Goal: Check status: Check status

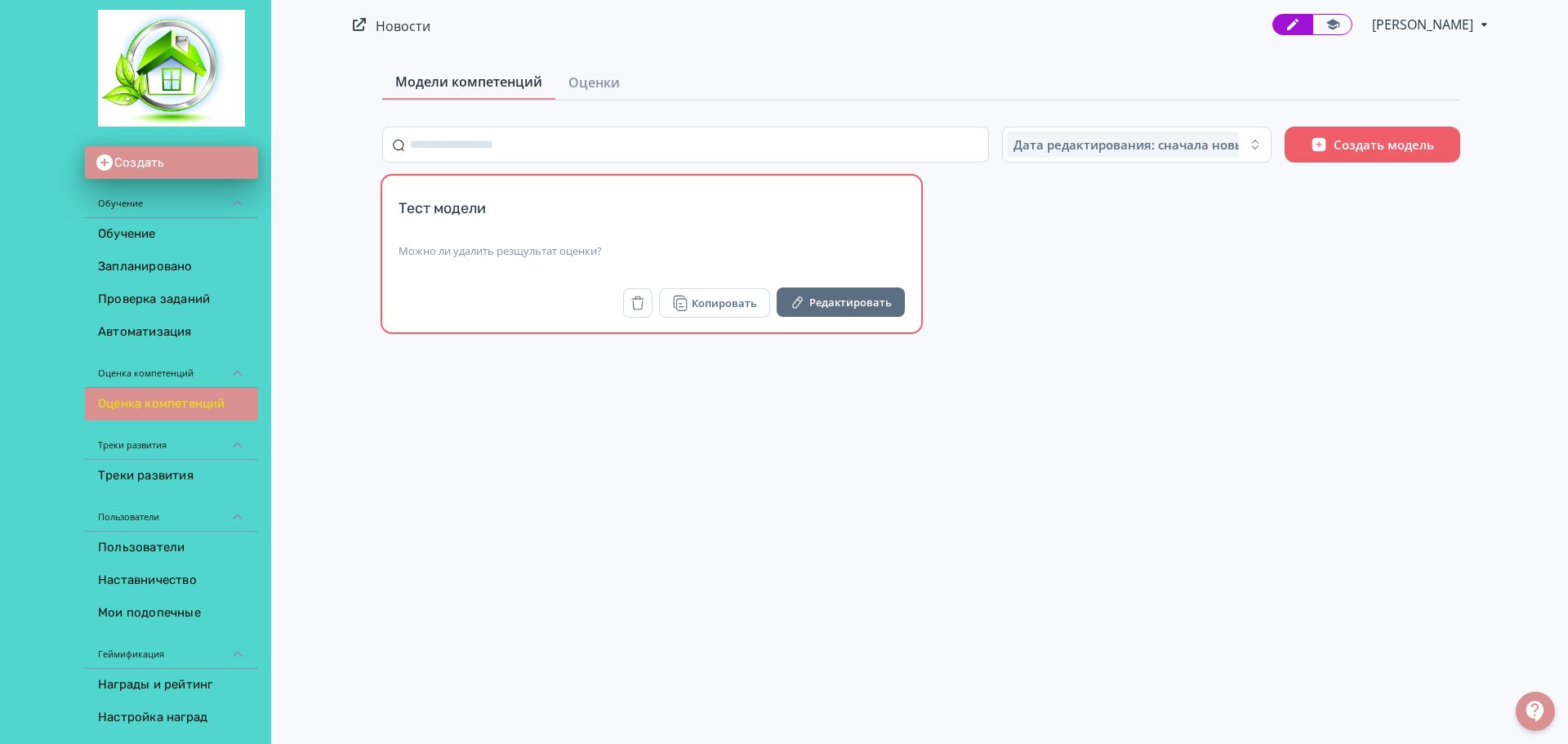
click at [618, 229] on div "Тест модели" at bounding box center [652, 217] width 507 height 39
click at [710, 235] on div "Тест модели" at bounding box center [652, 217] width 507 height 39
click at [813, 307] on button "Редактировать" at bounding box center [840, 302] width 128 height 29
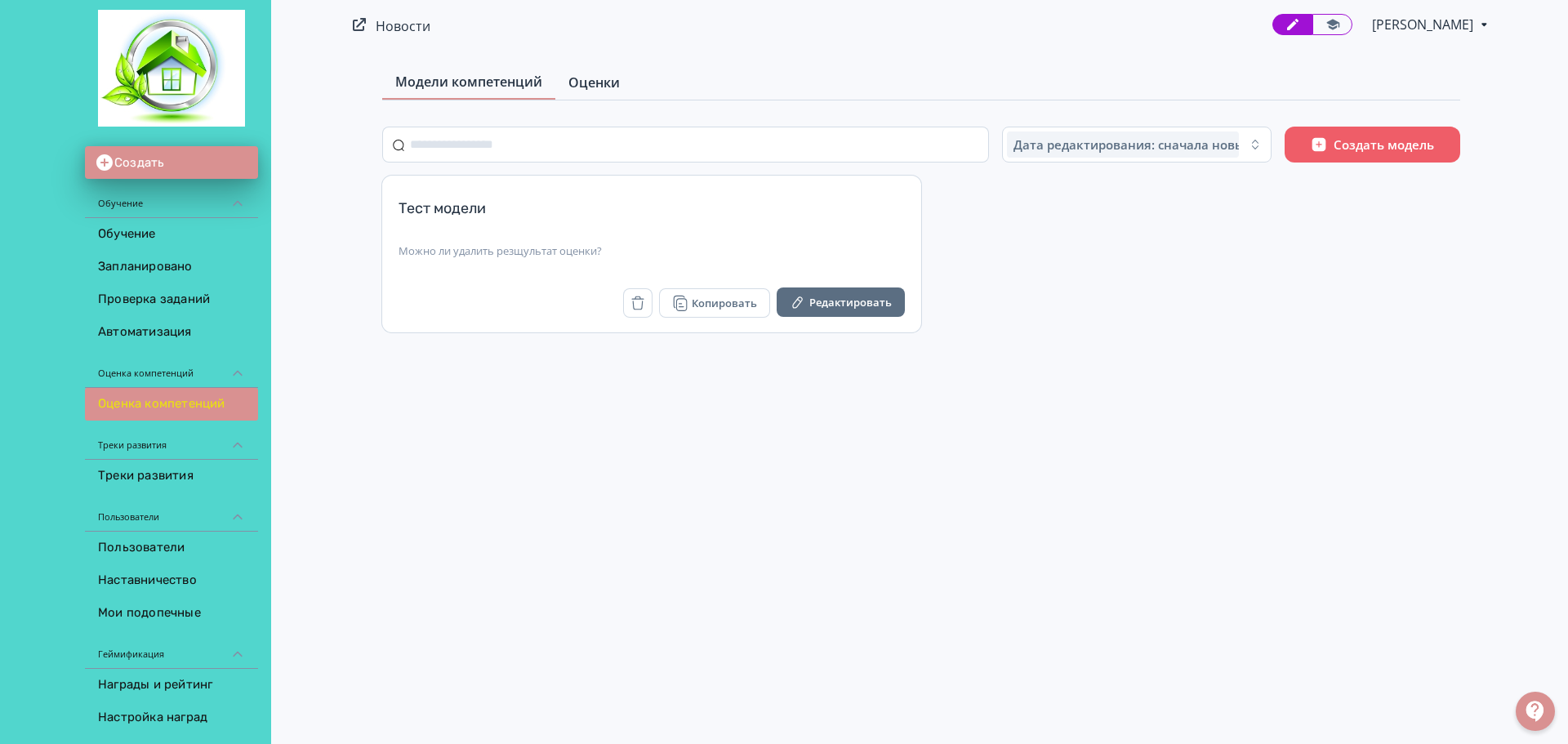
click at [584, 85] on span "Оценки" at bounding box center [594, 83] width 51 height 20
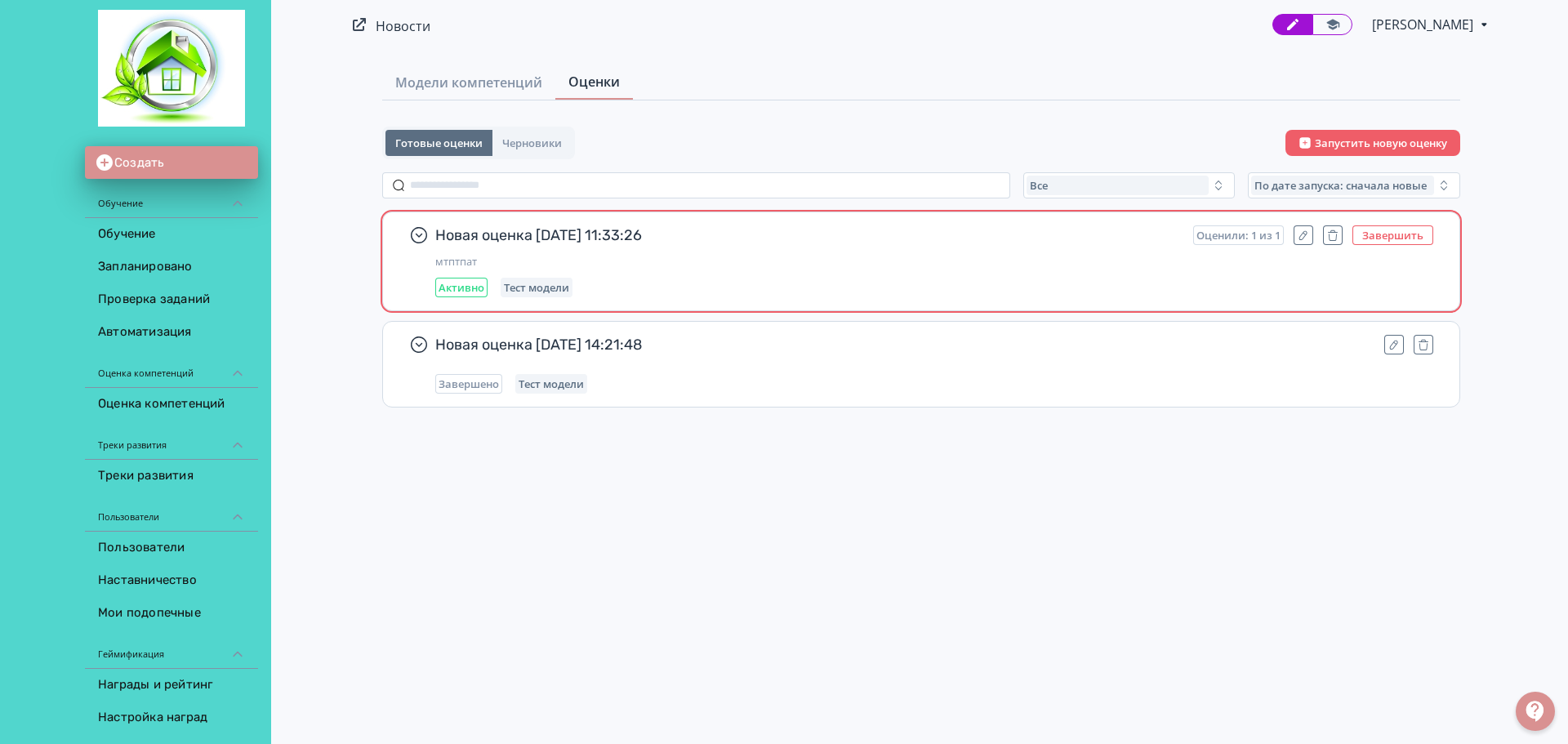
click at [1395, 232] on button "Завершить" at bounding box center [1393, 235] width 81 height 20
click at [430, 230] on div "Новая оценка [DATE] 11:33:26 Перезапустить мтптпат Завершено Тест модели" at bounding box center [921, 261] width 1077 height 98
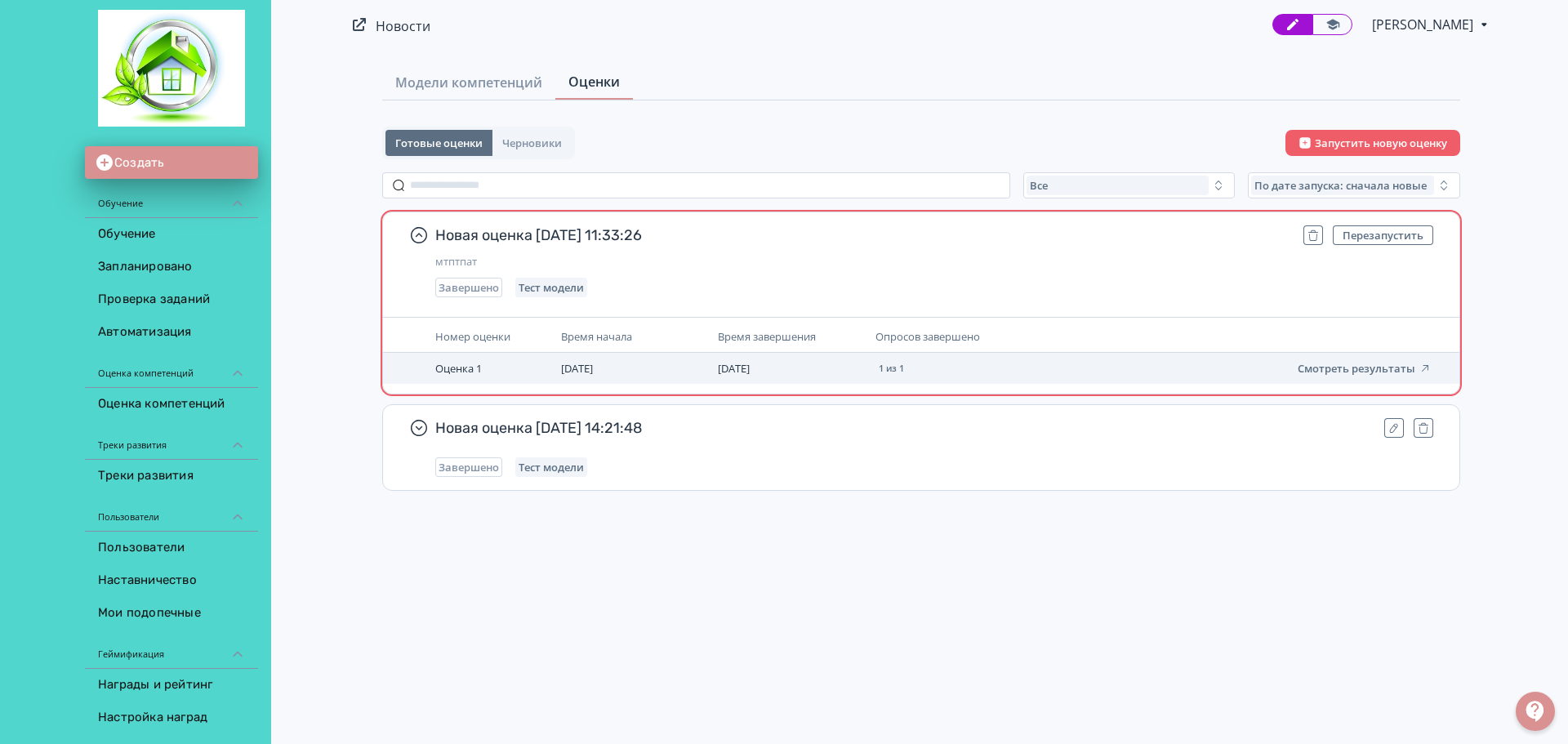
click at [449, 363] on span "Оценка 1" at bounding box center [458, 368] width 46 height 14
click at [1356, 368] on button "Смотреть результаты" at bounding box center [1364, 368] width 134 height 13
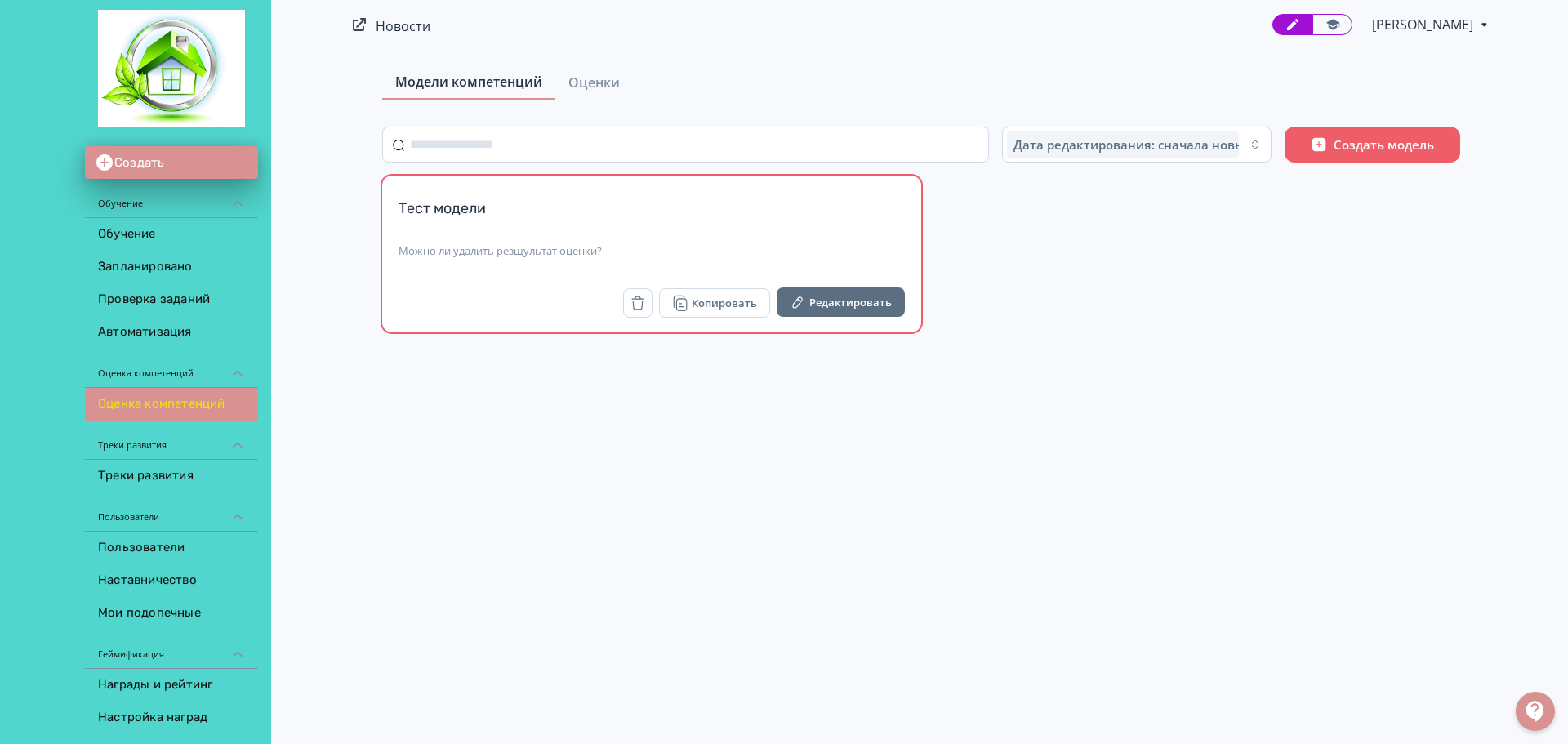
click at [631, 214] on div "Тест модели" at bounding box center [652, 217] width 507 height 39
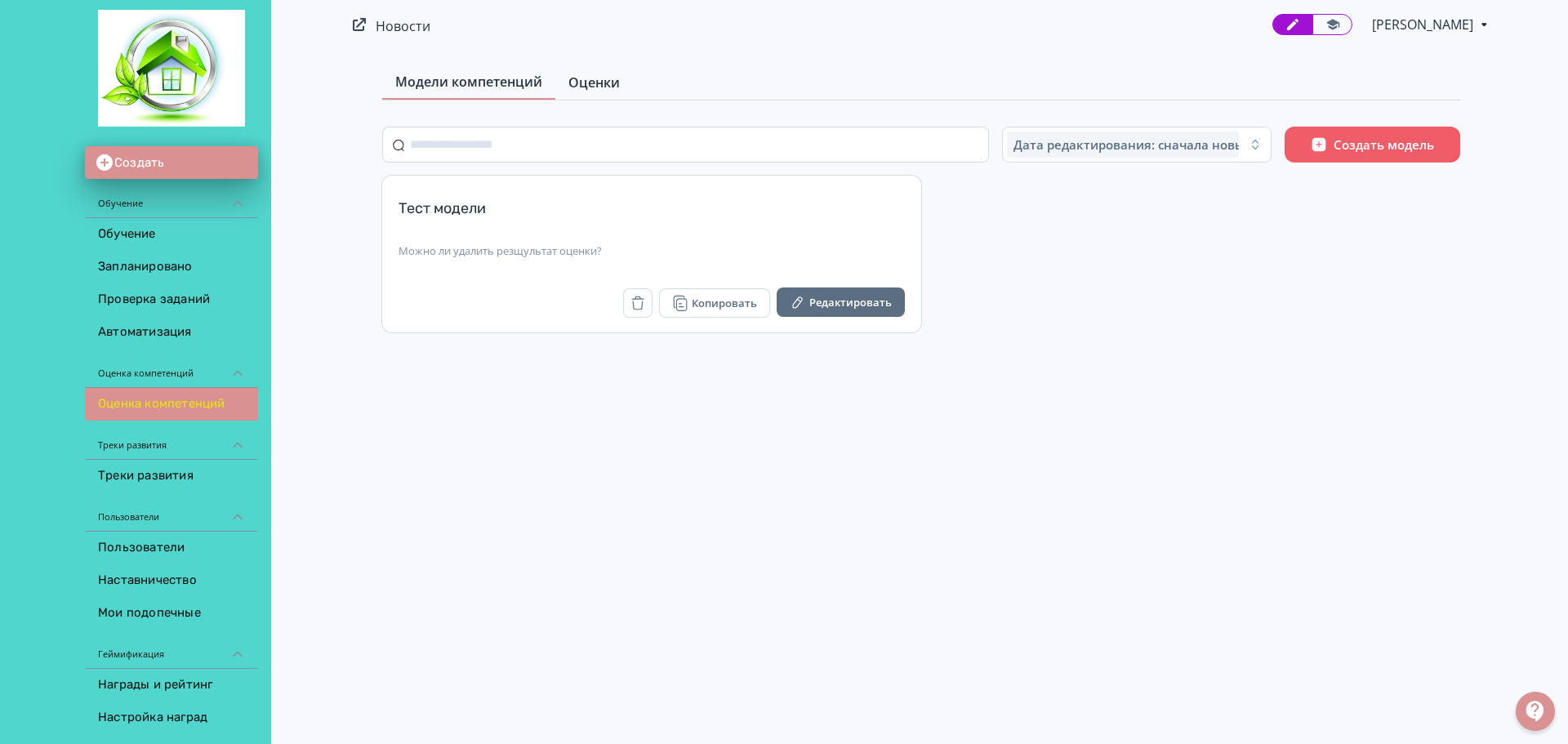
click at [592, 71] on link "Оценки" at bounding box center [594, 83] width 78 height 32
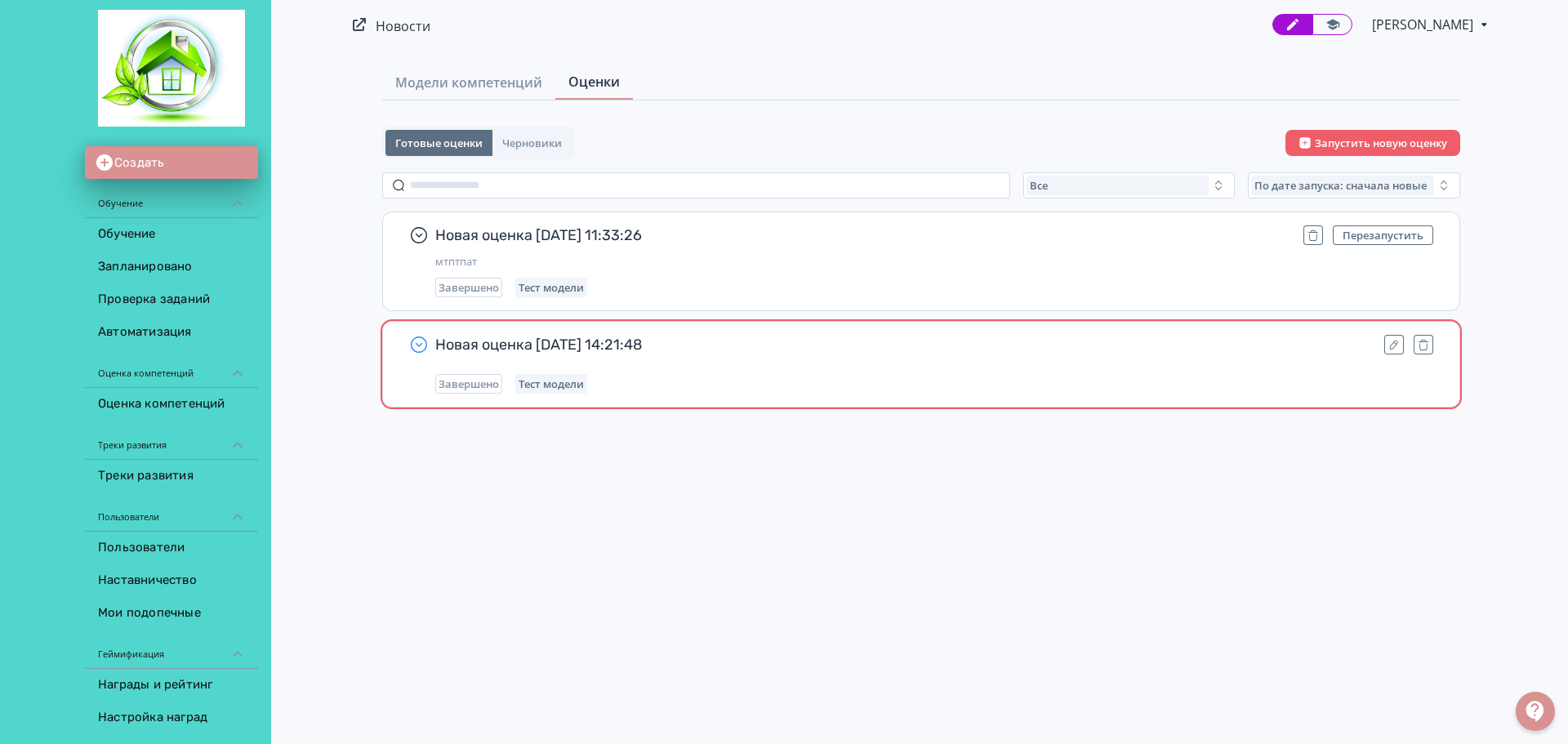
click at [417, 344] on icon "button" at bounding box center [418, 344] width 20 height 20
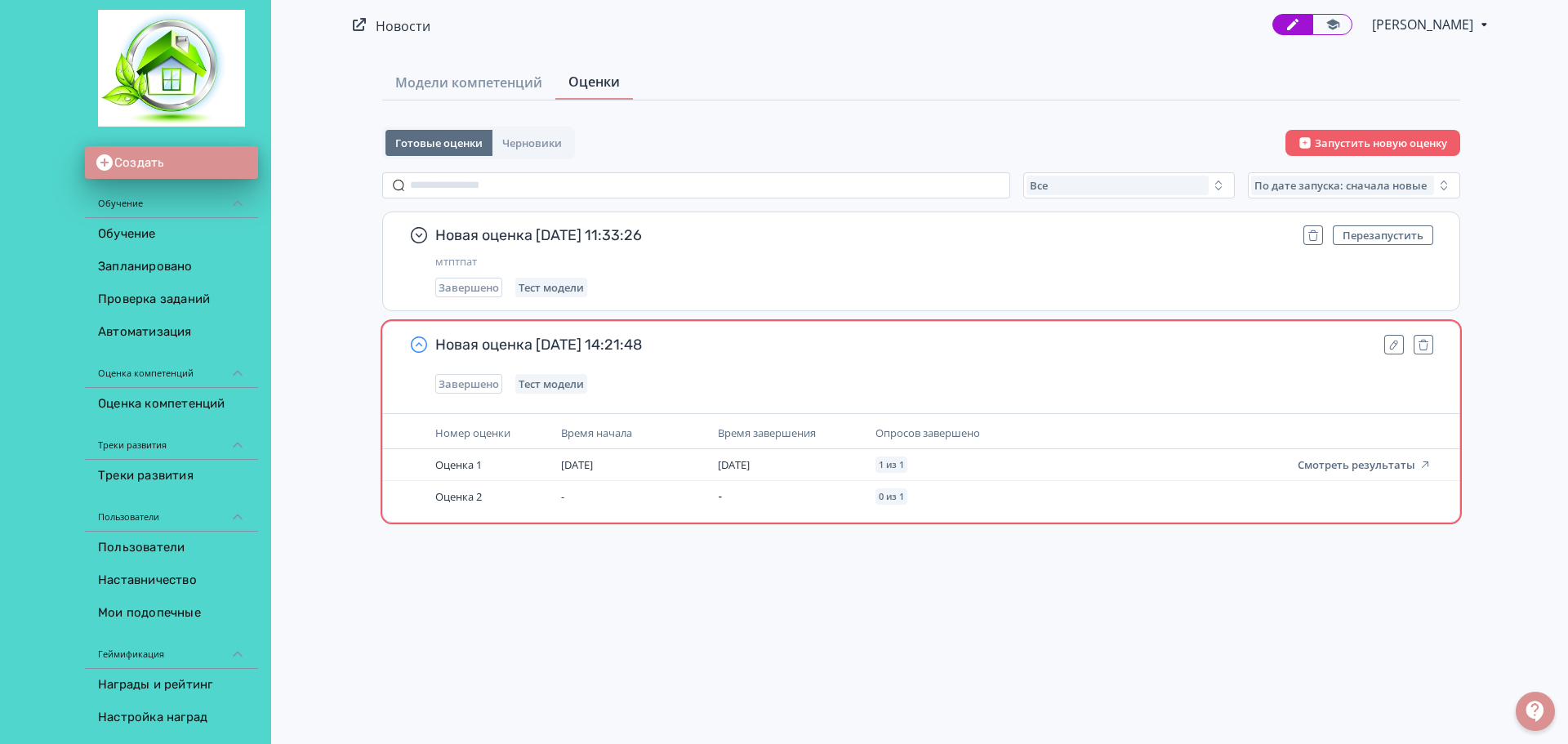
drag, startPoint x: 1389, startPoint y: 340, endPoint x: 1363, endPoint y: 336, distance: 26.3
click at [1389, 342] on icon "button" at bounding box center [1394, 344] width 13 height 13
